Goal: Check status: Check status

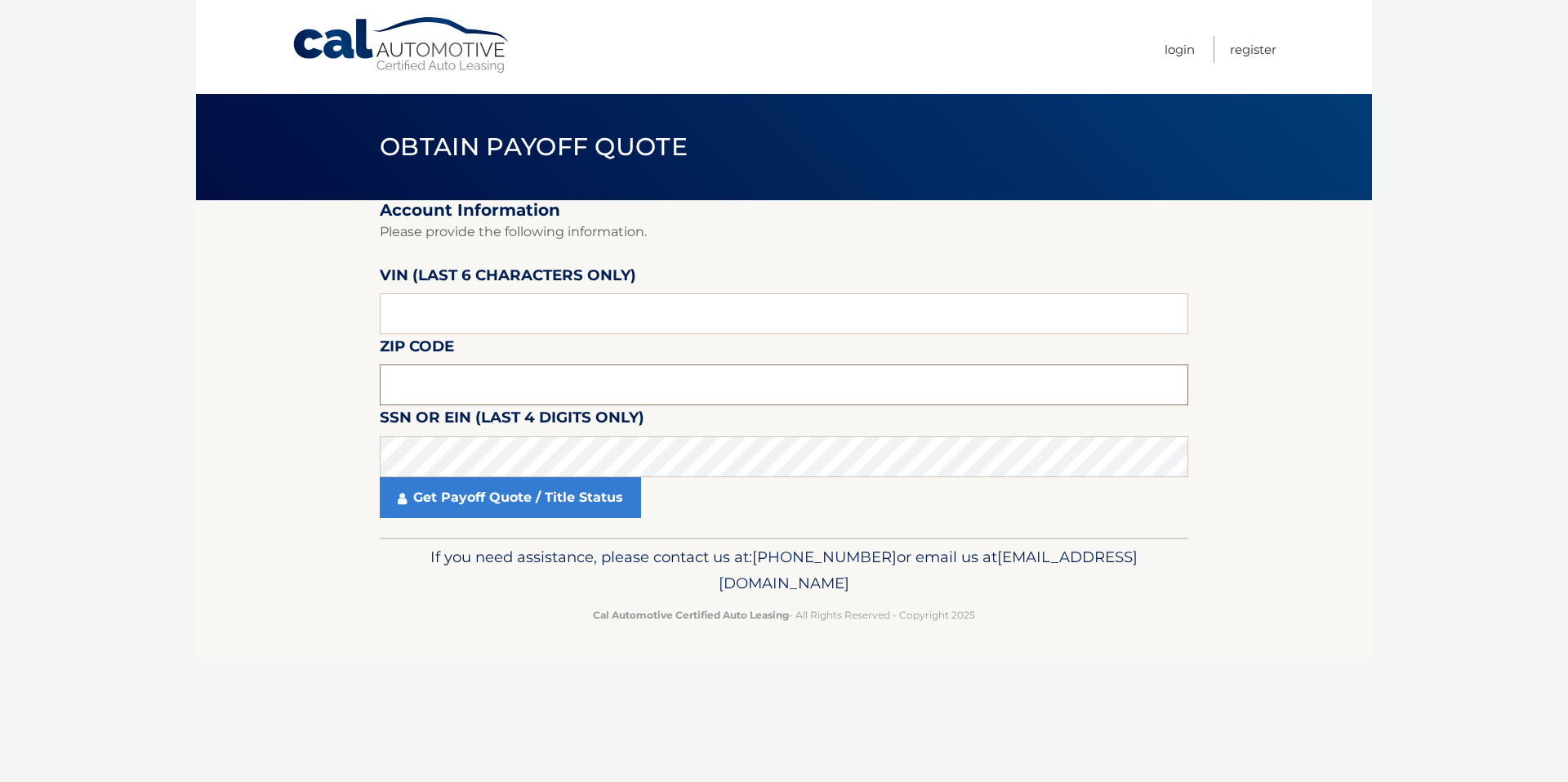
click at [484, 384] on input "text" at bounding box center [784, 384] width 809 height 41
click at [1277, 21] on div "Cal Automotive Menu Login Register" at bounding box center [784, 47] width 1176 height 94
click at [481, 373] on input "text" at bounding box center [784, 384] width 809 height 41
drag, startPoint x: 1252, startPoint y: 90, endPoint x: 1244, endPoint y: 91, distance: 8.1
click at [1252, 90] on ul "Login Register" at bounding box center [1220, 47] width 112 height 94
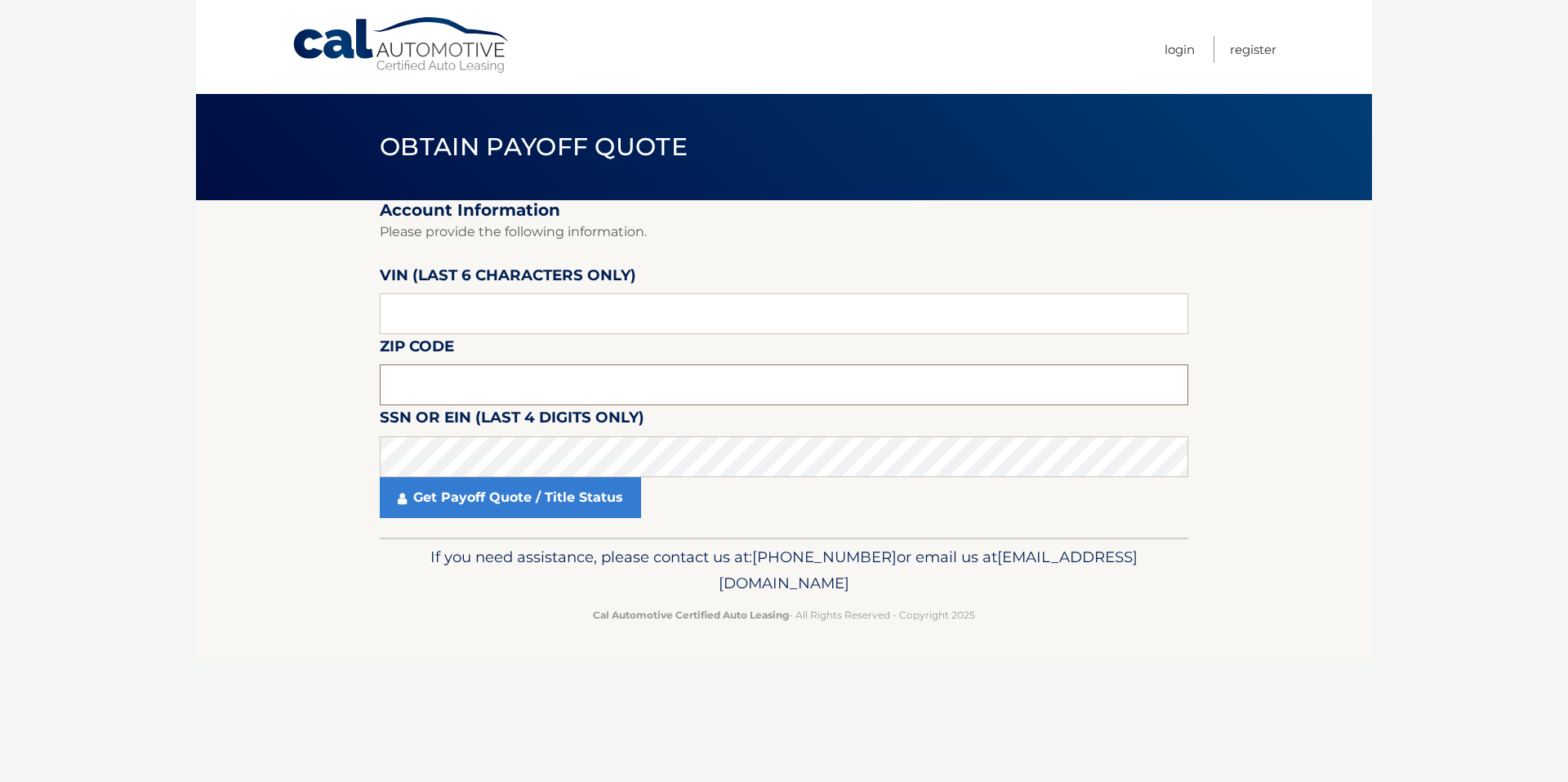
click at [466, 378] on input "text" at bounding box center [784, 384] width 809 height 41
type input "11103"
click at [469, 489] on link "Get Payoff Quote / Title Status" at bounding box center [510, 497] width 261 height 41
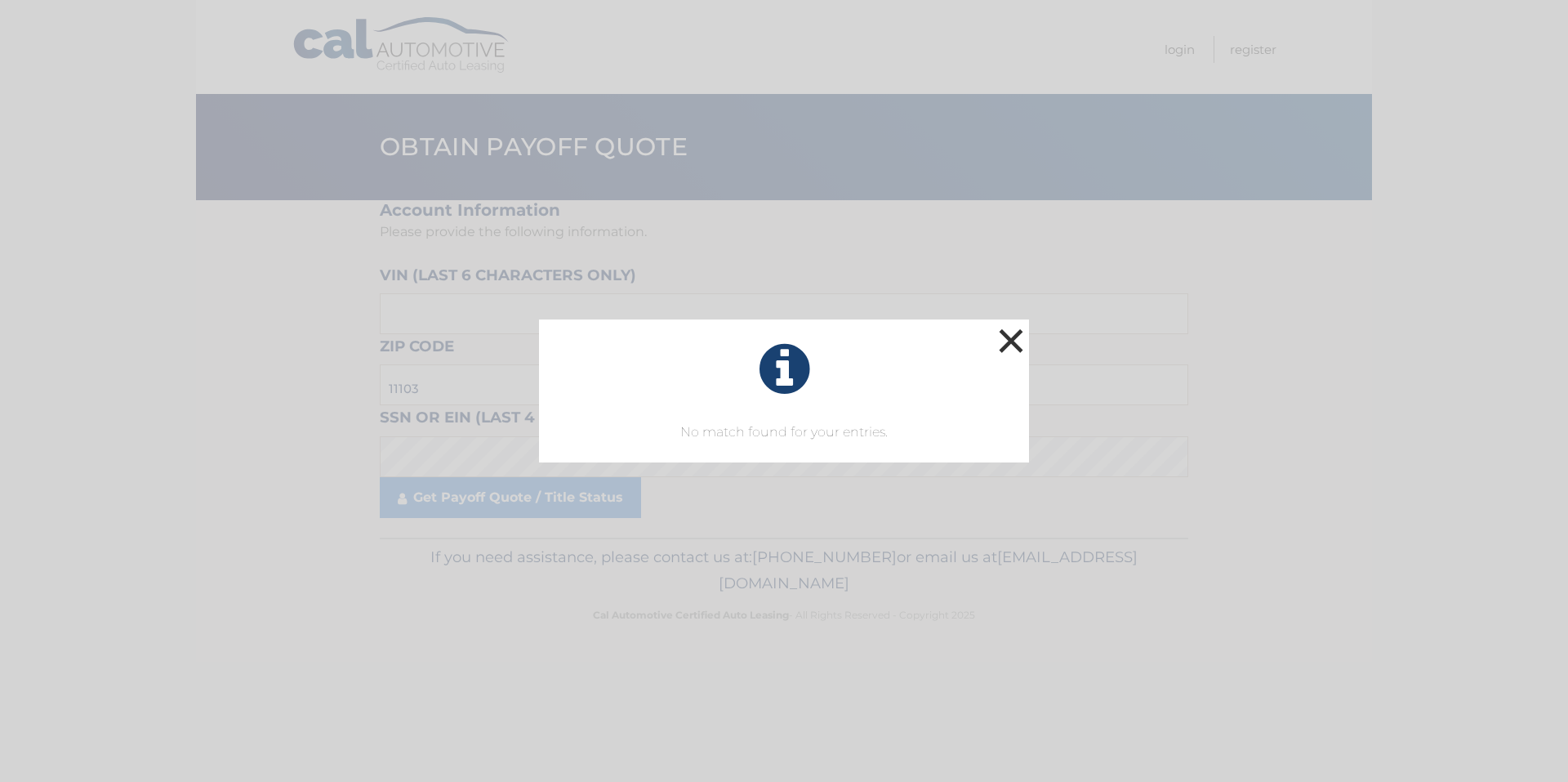
click at [1013, 333] on button "×" at bounding box center [1011, 341] width 33 height 33
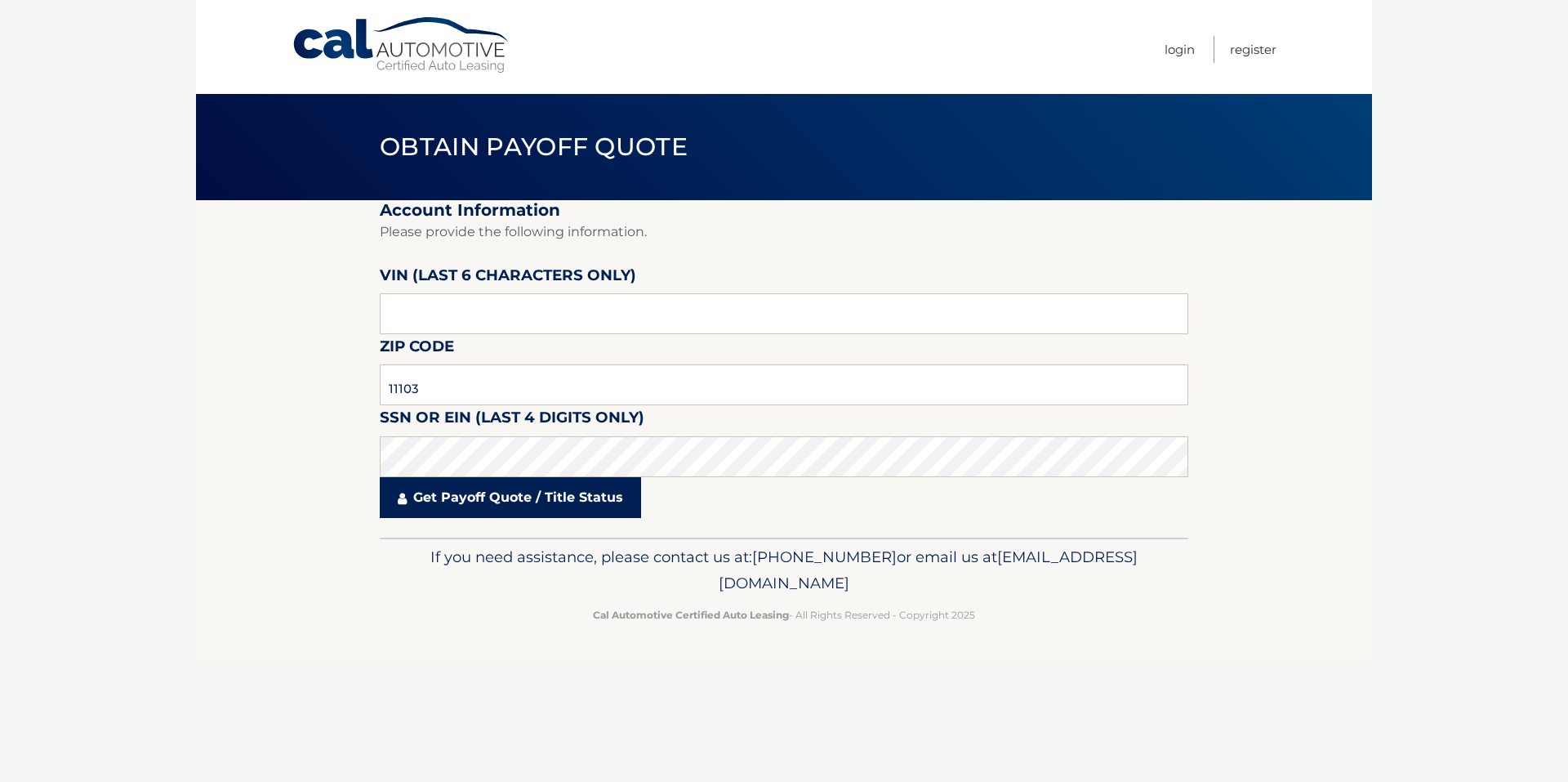
click at [463, 512] on link "Get Payoff Quote / Title Status" at bounding box center [510, 497] width 261 height 41
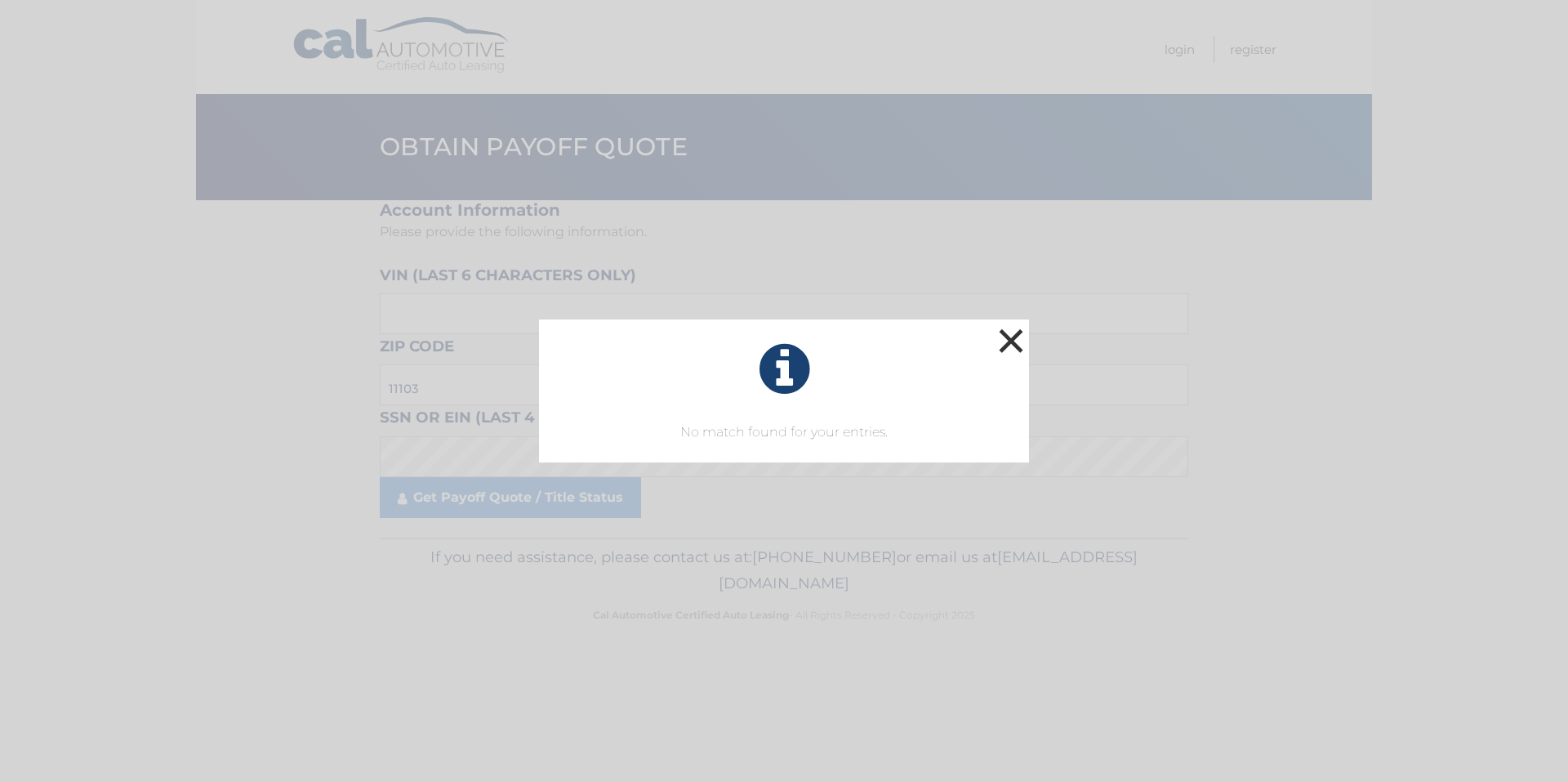
click at [1011, 339] on button "×" at bounding box center [1011, 341] width 33 height 33
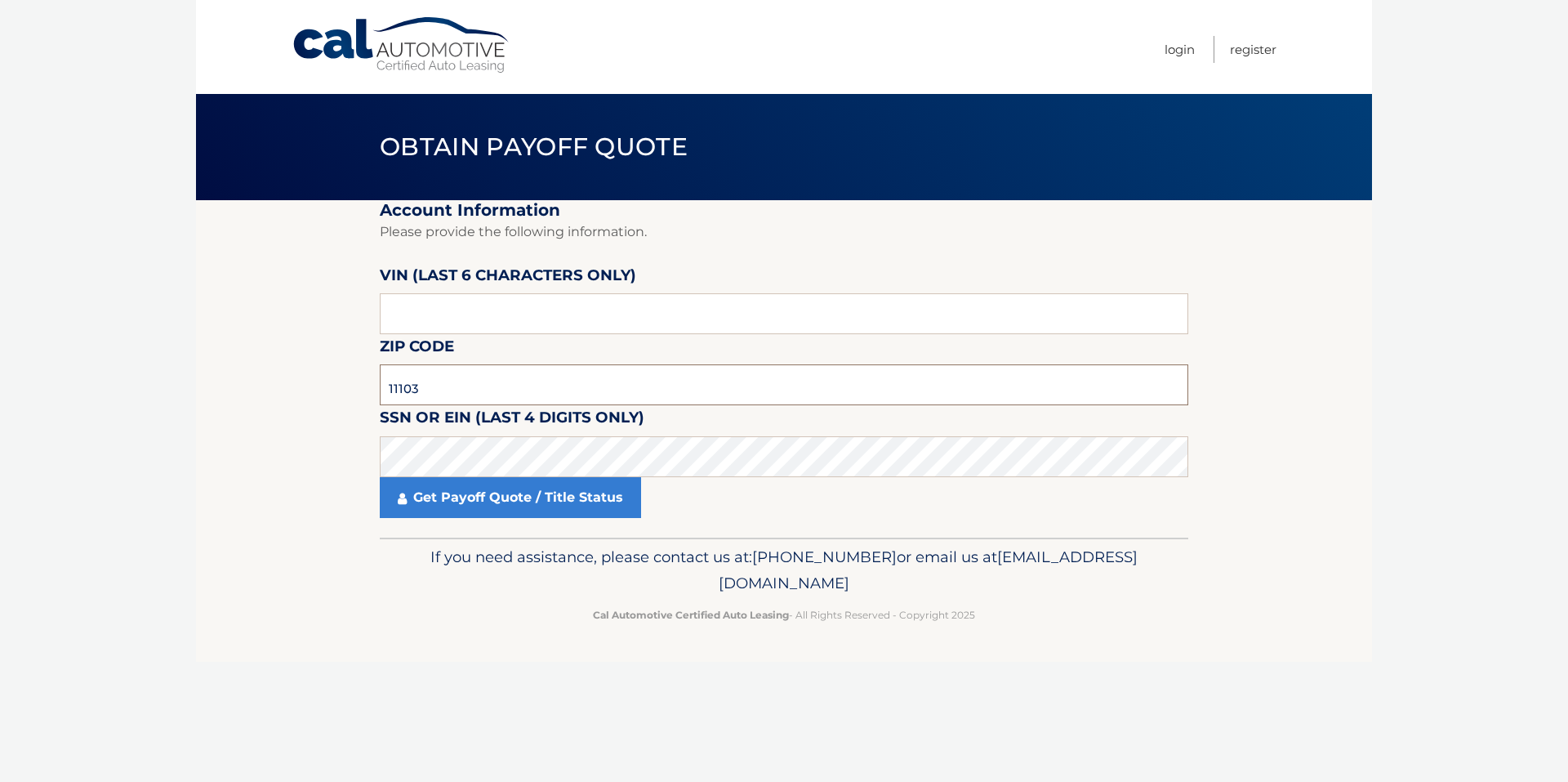
drag, startPoint x: 440, startPoint y: 393, endPoint x: 341, endPoint y: 397, distance: 99.1
click at [341, 397] on section "Account Information Please provide the following information. VIN (last 6 chara…" at bounding box center [784, 369] width 1176 height 338
type input "11370"
click at [545, 483] on link "Get Payoff Quote / Title Status" at bounding box center [510, 497] width 261 height 41
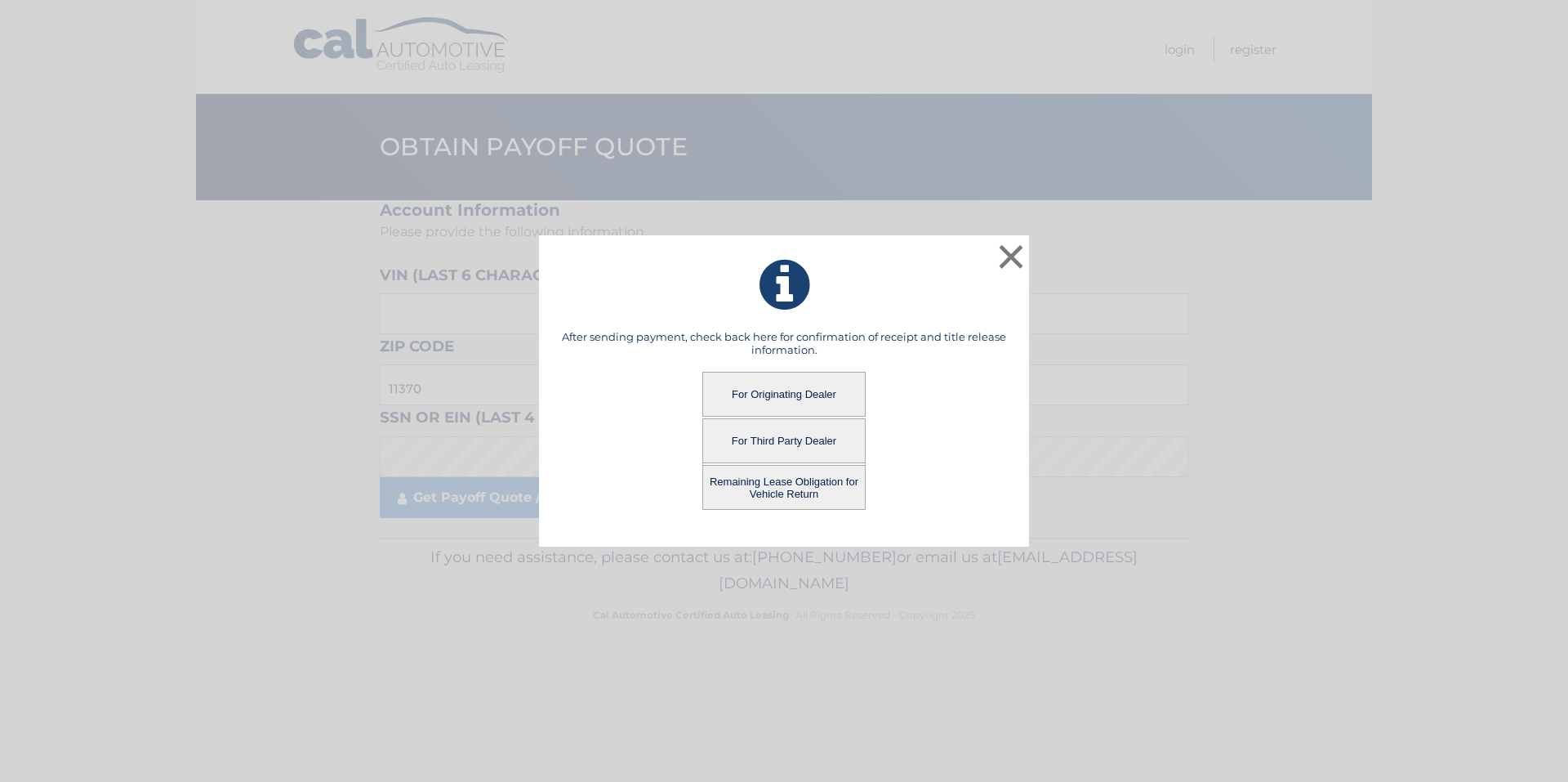
click at [792, 391] on button "For Originating Dealer" at bounding box center [784, 394] width 163 height 45
click at [794, 387] on button "For Originating Dealer" at bounding box center [784, 394] width 163 height 45
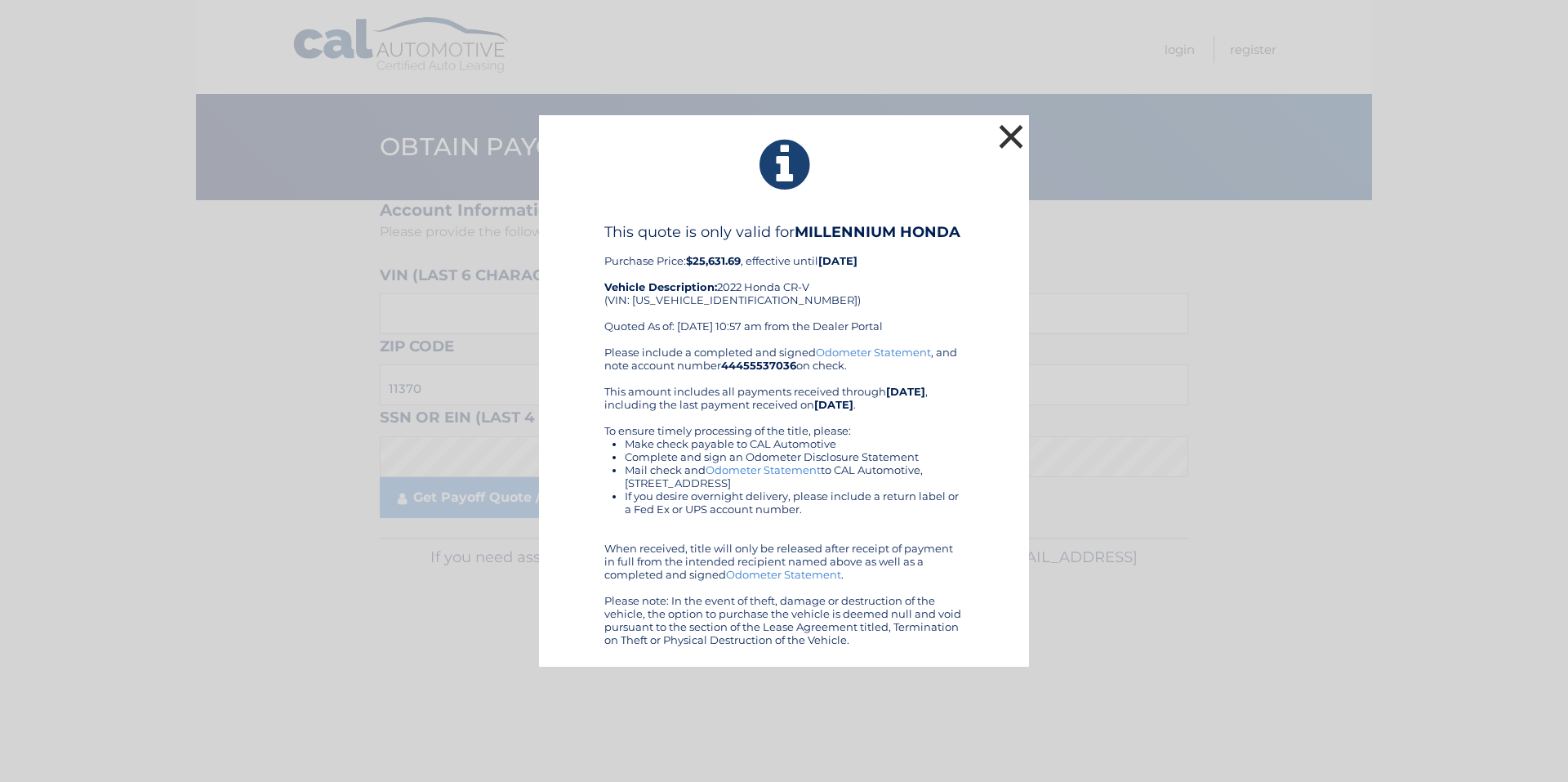
click at [1010, 133] on button "×" at bounding box center [1011, 136] width 33 height 33
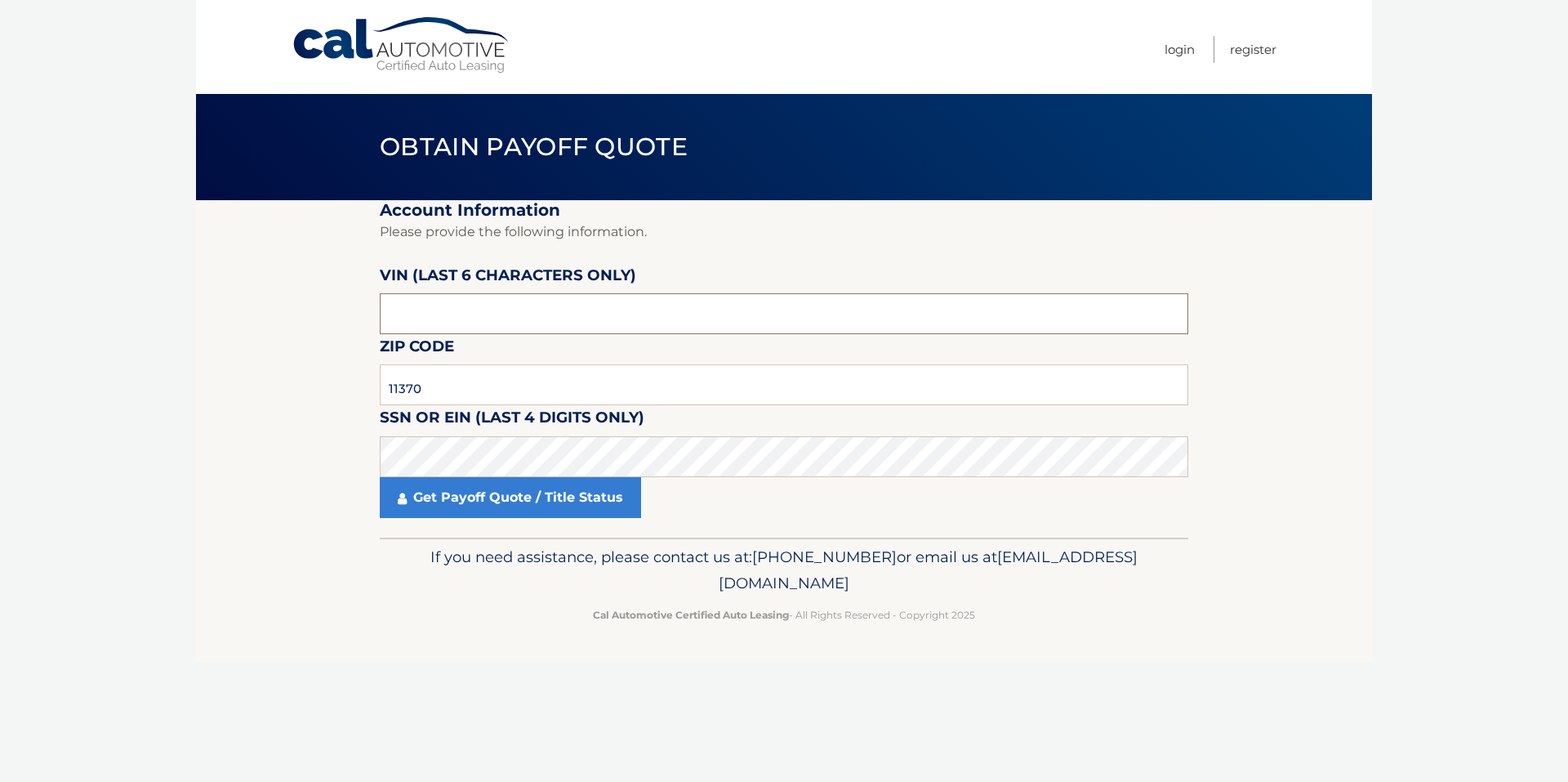
click at [441, 319] on input "text" at bounding box center [784, 313] width 809 height 41
click at [489, 490] on link "Get Payoff Quote / Title Status" at bounding box center [510, 497] width 261 height 41
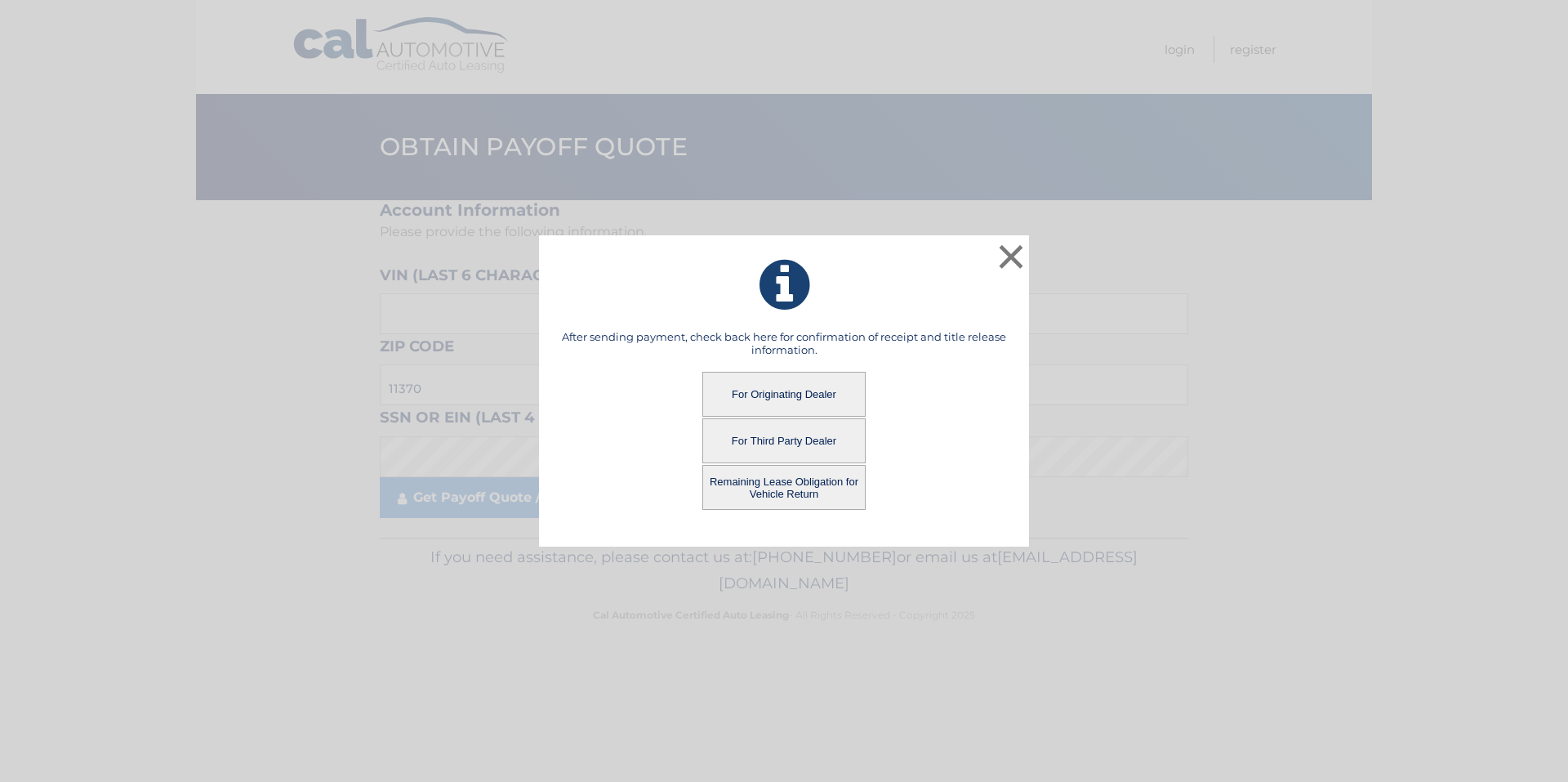
click at [777, 384] on button "For Originating Dealer" at bounding box center [784, 394] width 163 height 45
click at [780, 394] on button "For Originating Dealer" at bounding box center [784, 394] width 163 height 45
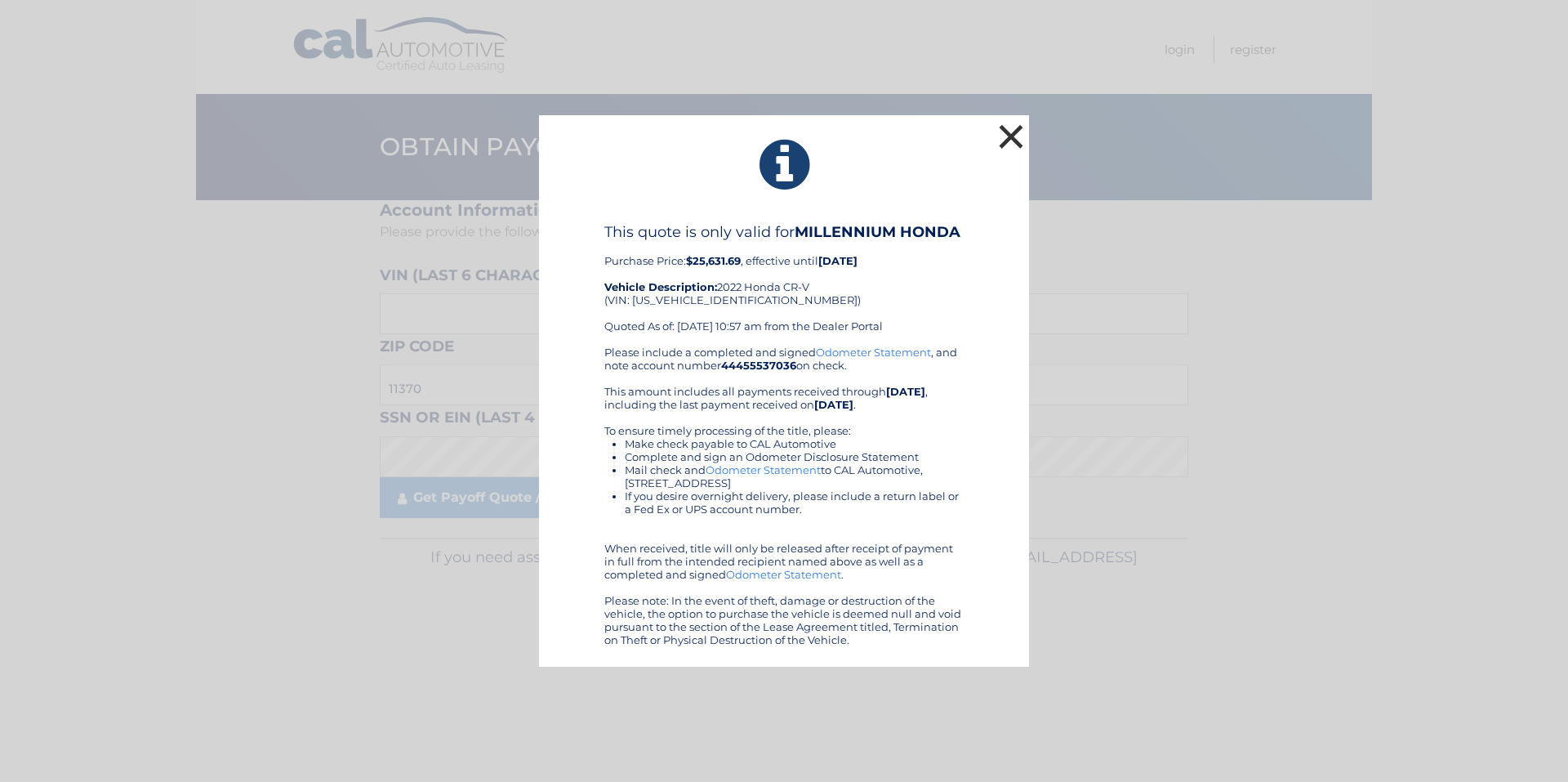
click at [1011, 134] on button "×" at bounding box center [1011, 136] width 33 height 33
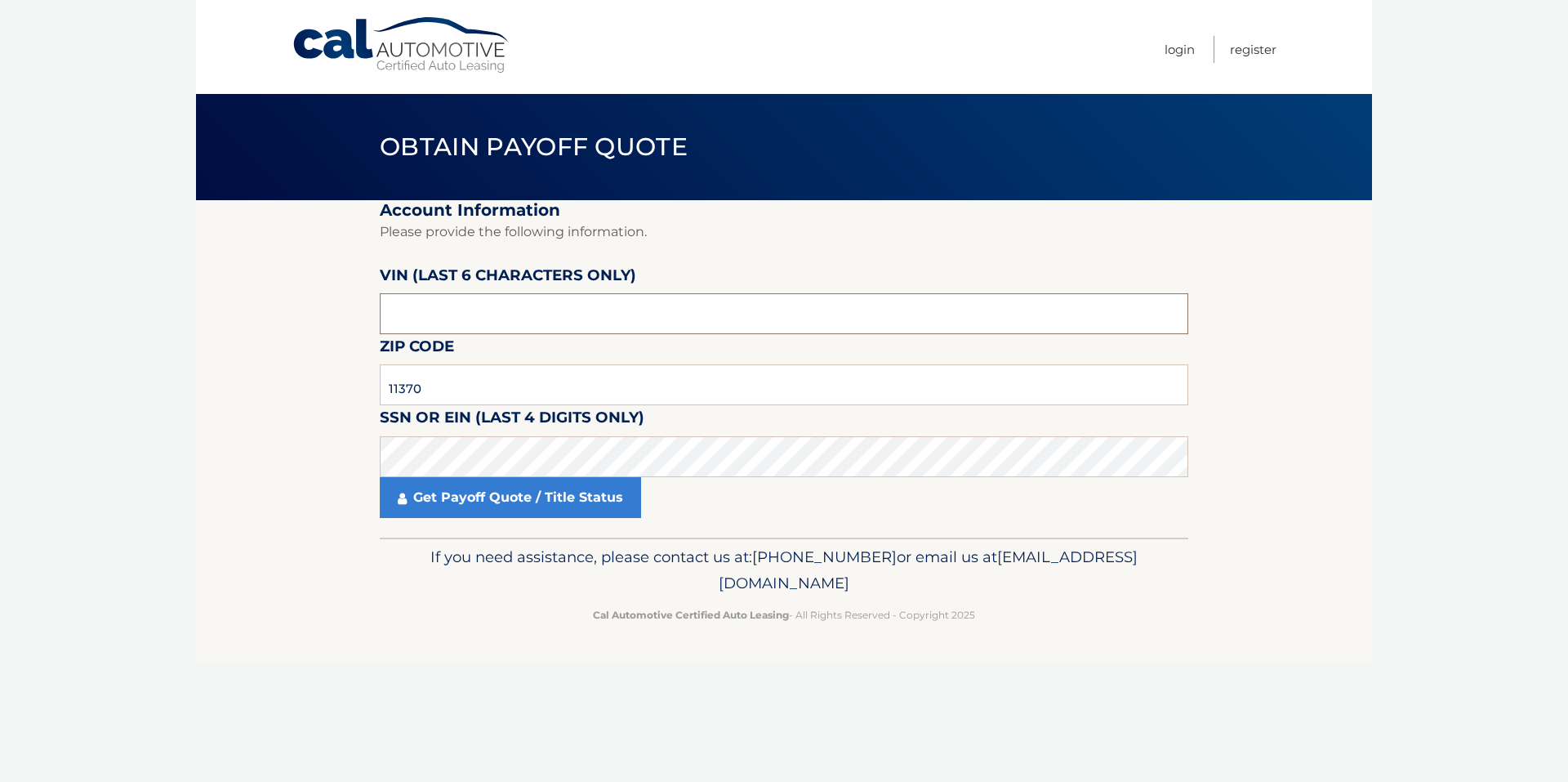
click at [436, 314] on input "text" at bounding box center [784, 313] width 809 height 41
click at [489, 506] on link "Get Payoff Quote / Title Status" at bounding box center [510, 497] width 261 height 41
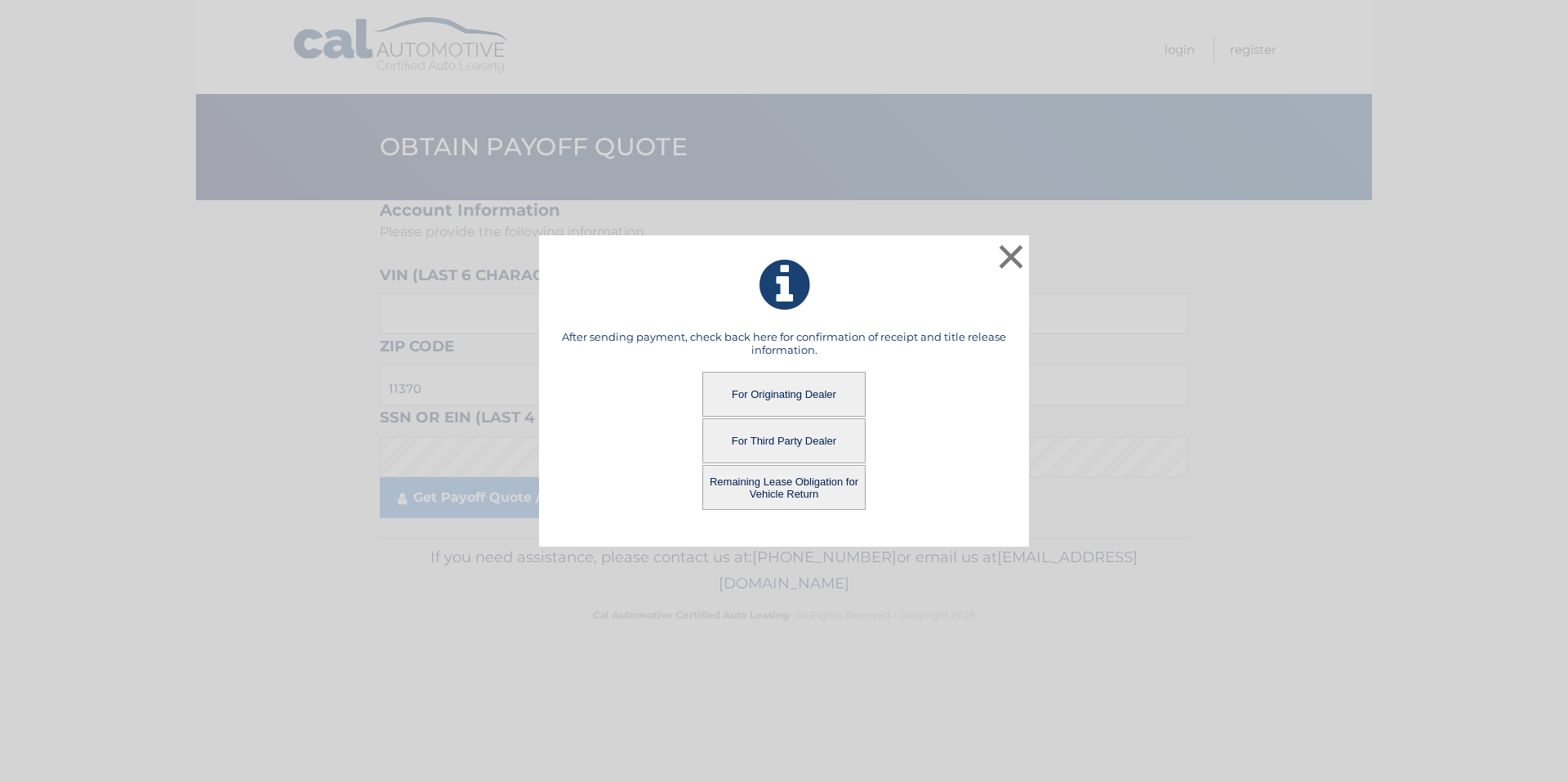
click at [788, 394] on button "For Originating Dealer" at bounding box center [784, 394] width 163 height 45
click at [786, 391] on button "For Originating Dealer" at bounding box center [784, 394] width 163 height 45
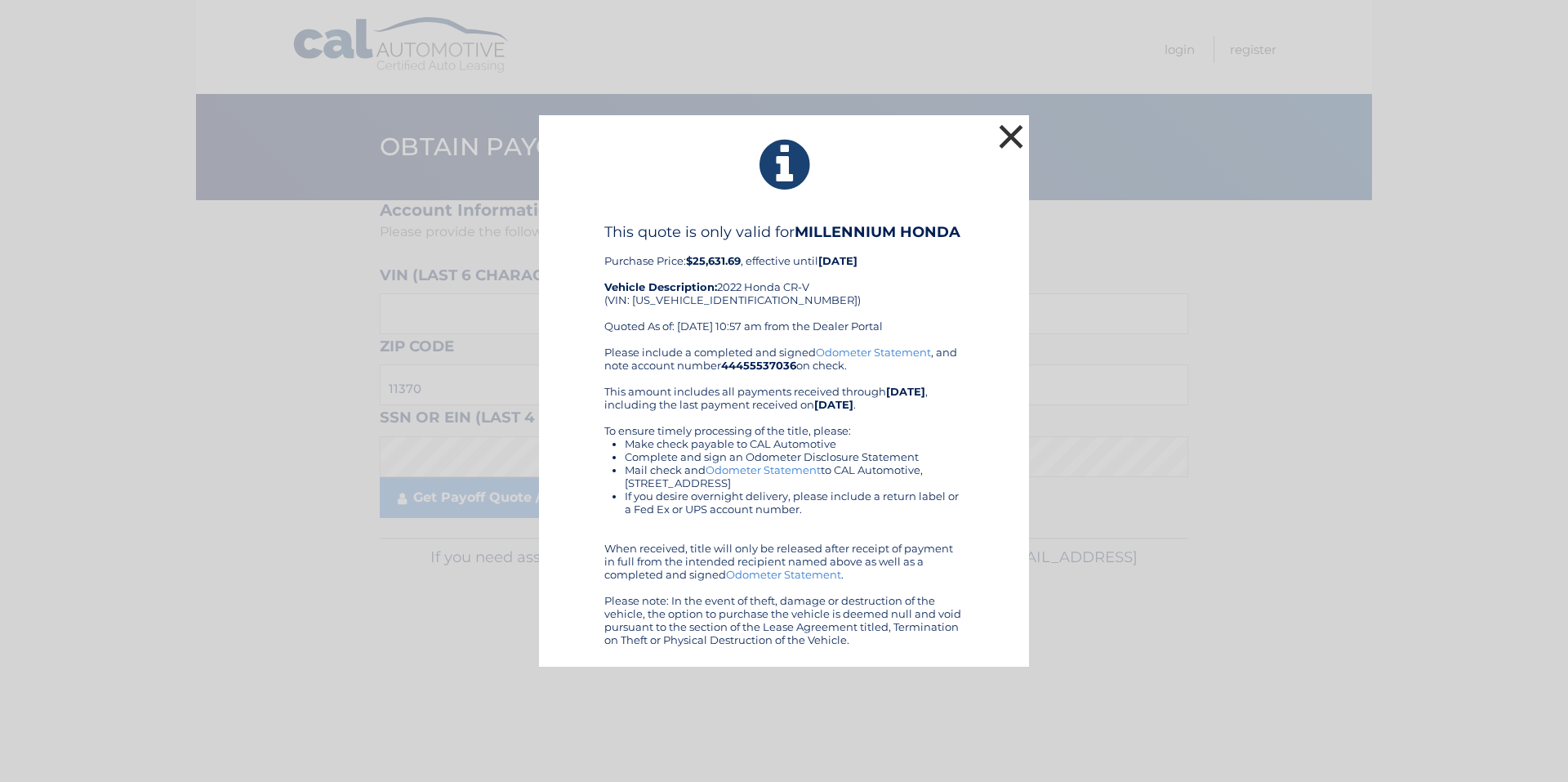
click at [1008, 132] on button "×" at bounding box center [1011, 136] width 33 height 33
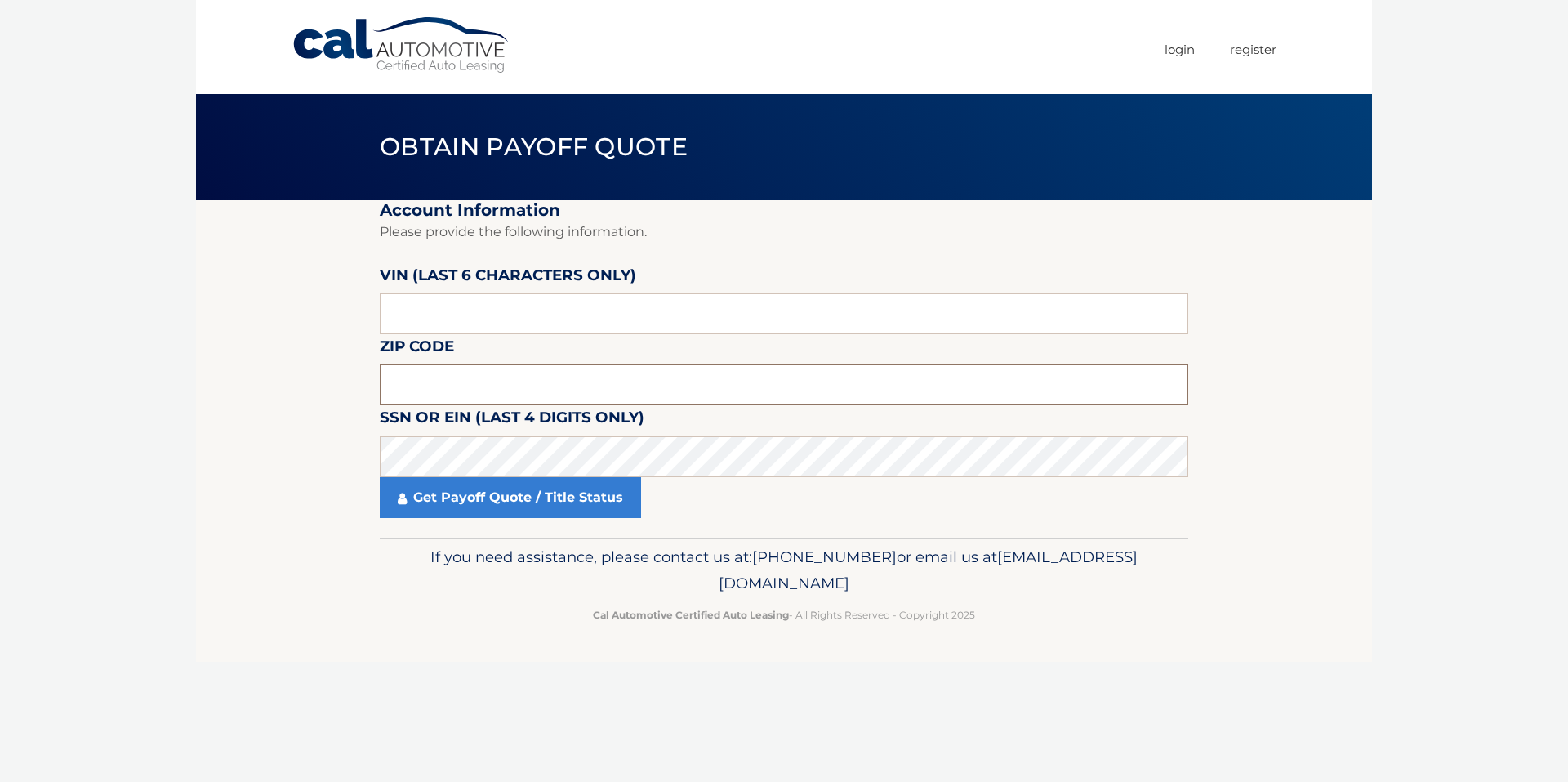
click at [513, 383] on input "text" at bounding box center [784, 384] width 809 height 41
type input "11370"
click at [521, 488] on link "Get Payoff Quote / Title Status" at bounding box center [510, 497] width 261 height 41
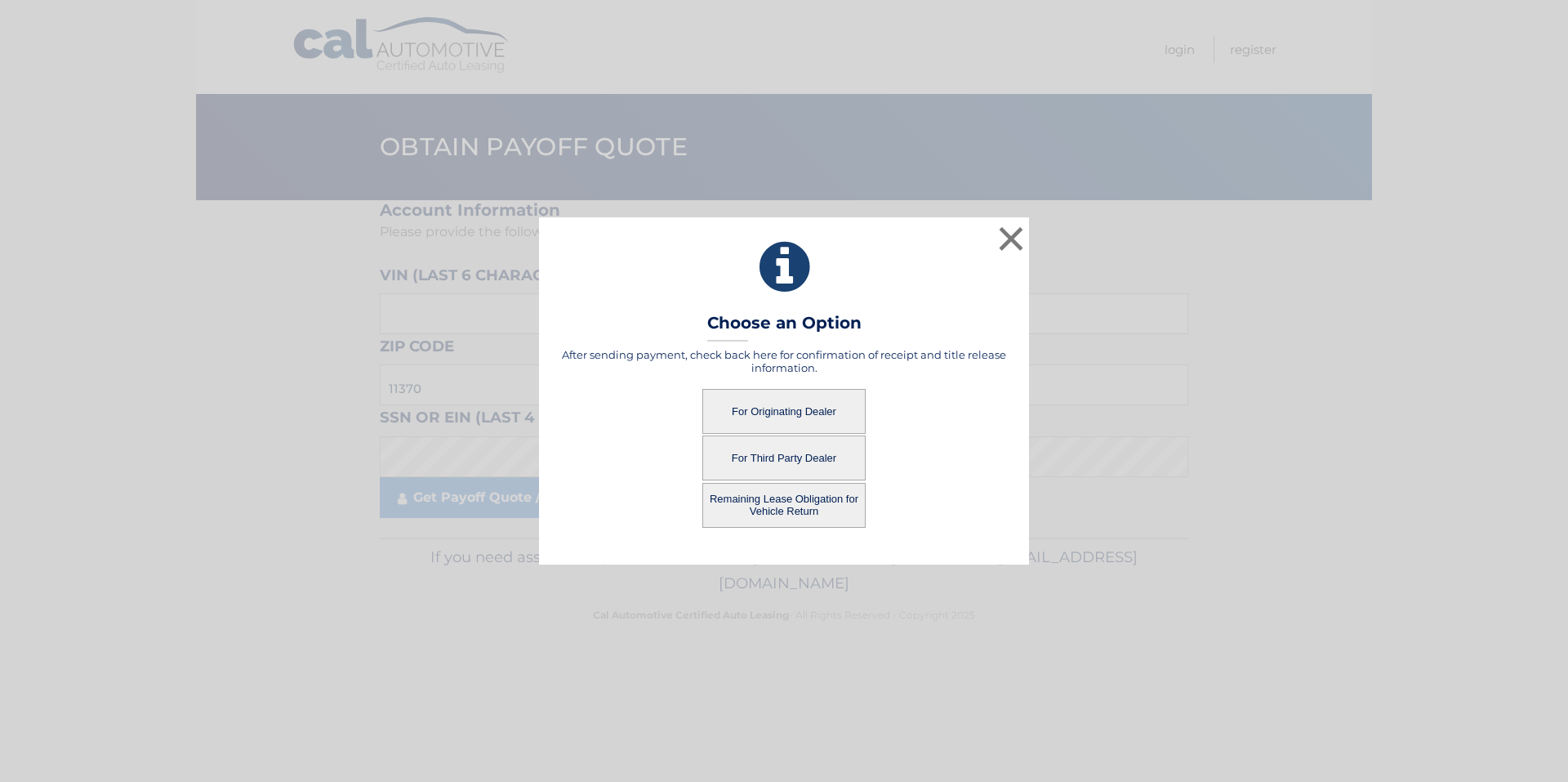
click at [775, 397] on button "For Originating Dealer" at bounding box center [784, 411] width 163 height 45
click at [777, 408] on button "For Originating Dealer" at bounding box center [784, 411] width 163 height 45
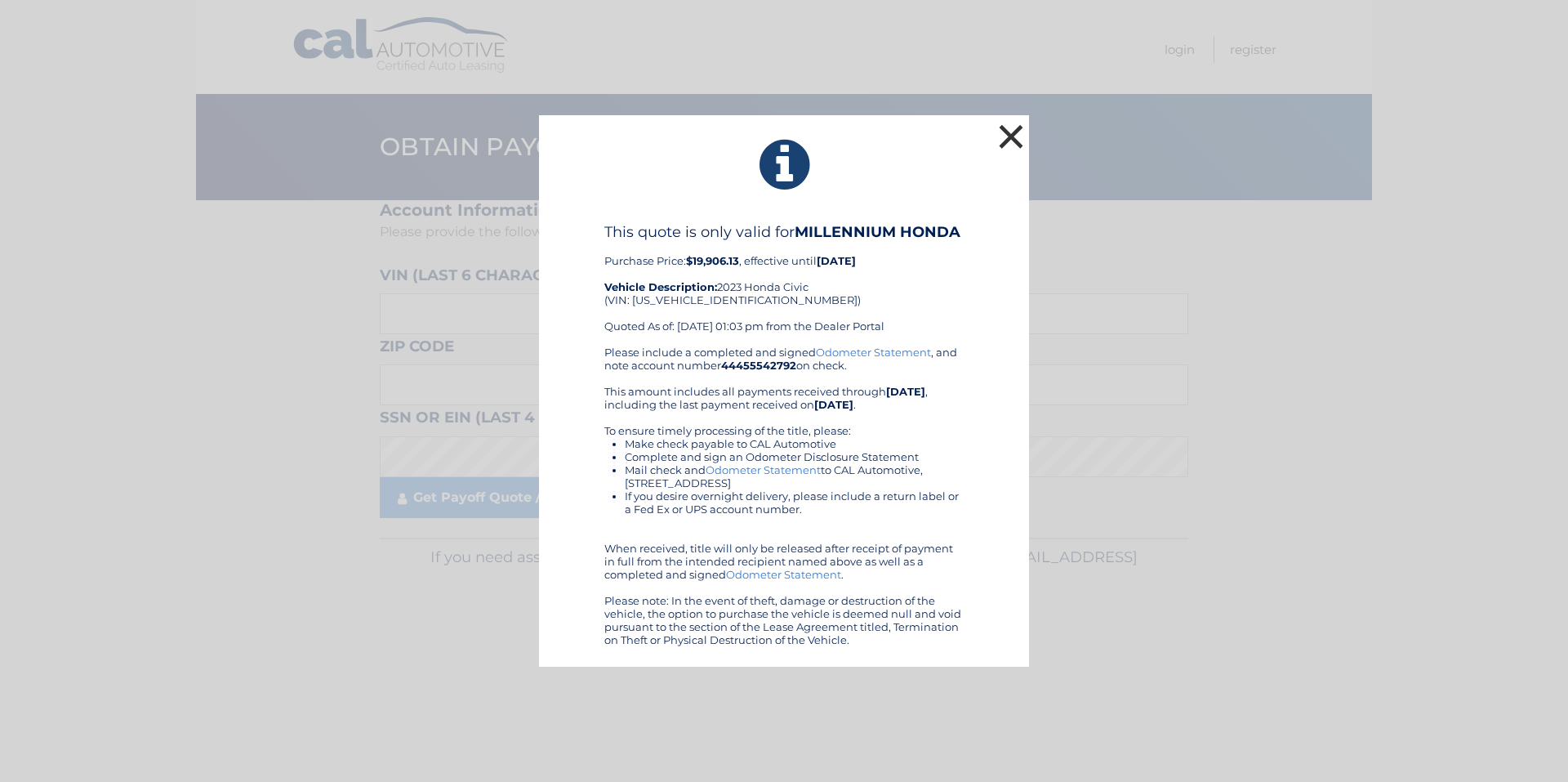
click at [1012, 140] on button "×" at bounding box center [1011, 136] width 33 height 33
